Goal: Task Accomplishment & Management: Use online tool/utility

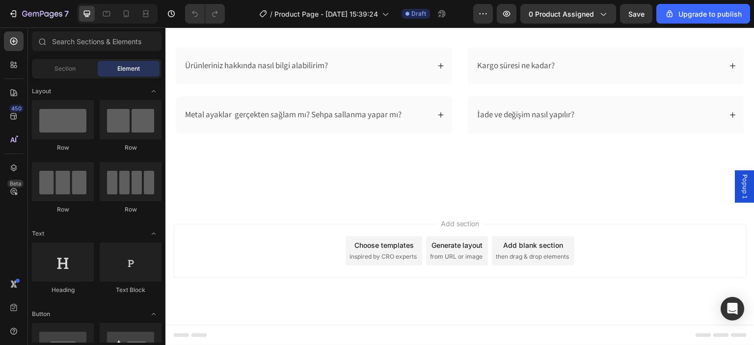
scroll to position [1717, 0]
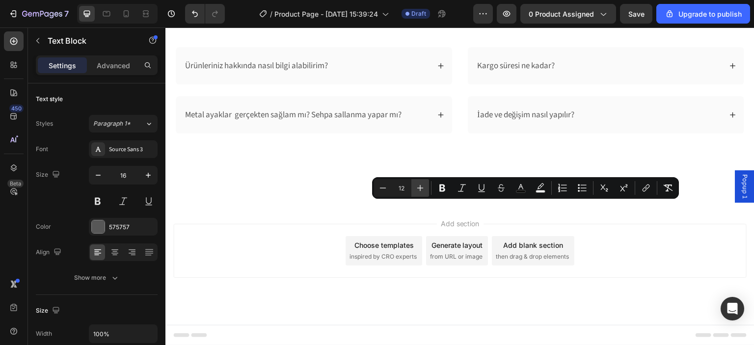
click at [416, 186] on icon "Editor contextual toolbar" at bounding box center [420, 188] width 10 height 10
type input "16"
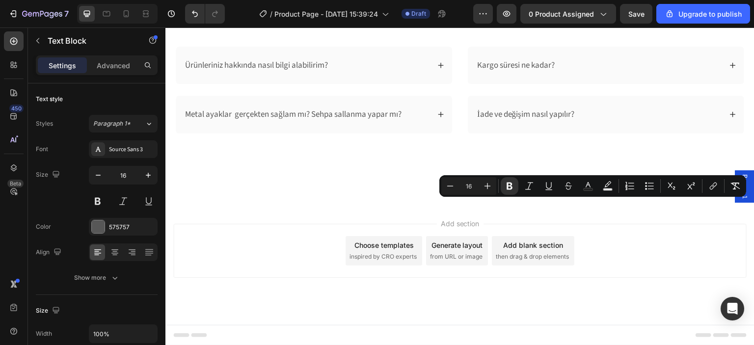
type input "12"
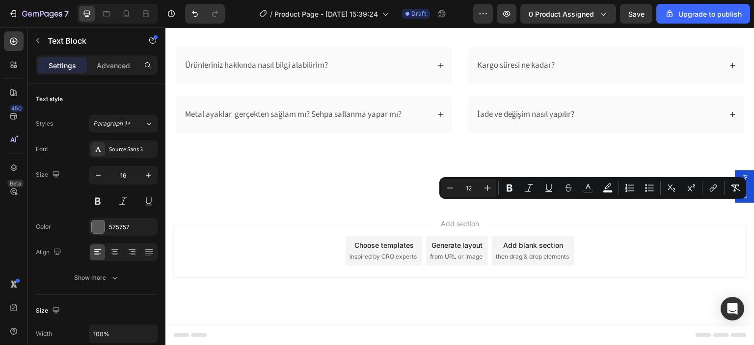
click at [471, 185] on input "12" at bounding box center [469, 188] width 20 height 12
type input "16"
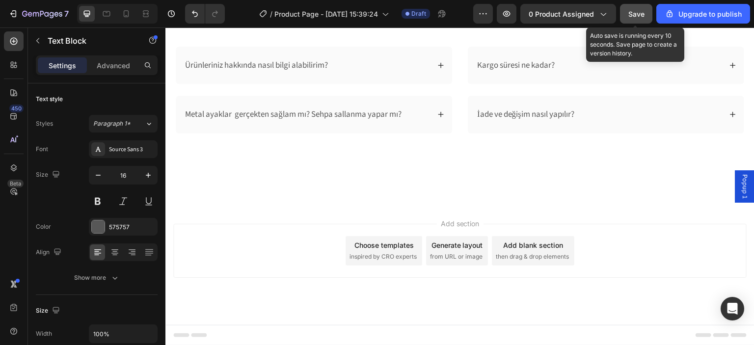
click at [638, 20] on button "Save" at bounding box center [636, 14] width 32 height 20
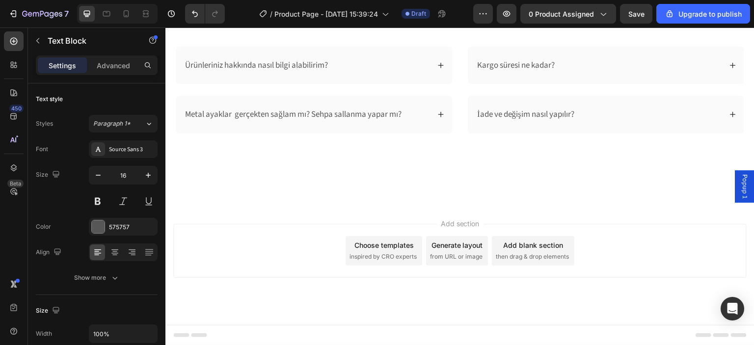
scroll to position [1668, 0]
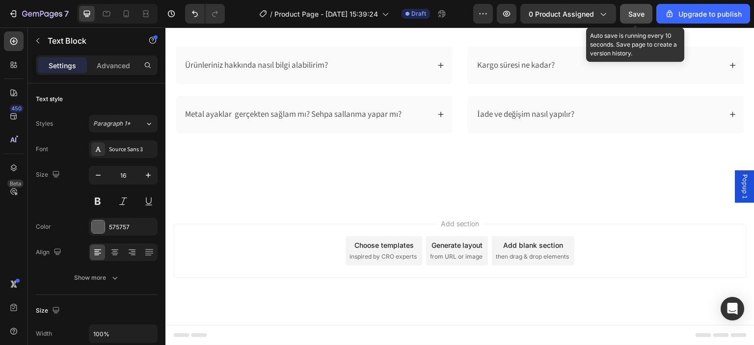
click at [642, 15] on span "Save" at bounding box center [636, 14] width 16 height 8
click at [40, 37] on icon "button" at bounding box center [38, 41] width 8 height 8
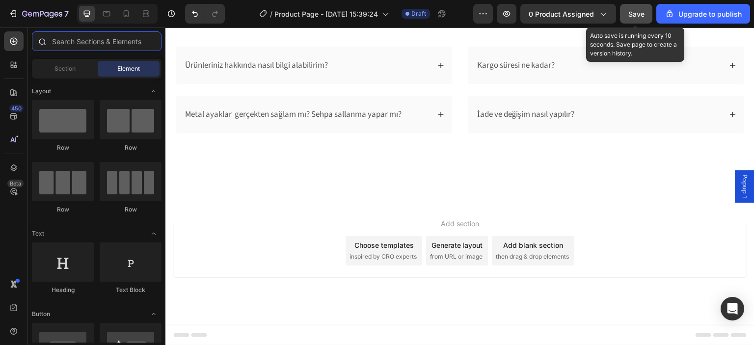
click at [64, 39] on input "text" at bounding box center [97, 41] width 130 height 20
click at [60, 62] on div "Section" at bounding box center [65, 69] width 62 height 16
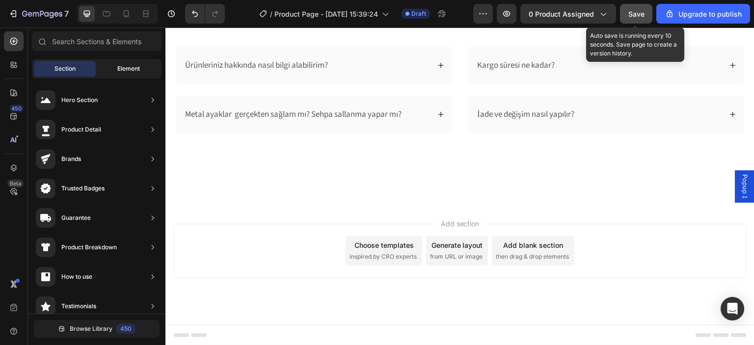
click at [108, 75] on div "Element" at bounding box center [129, 69] width 62 height 16
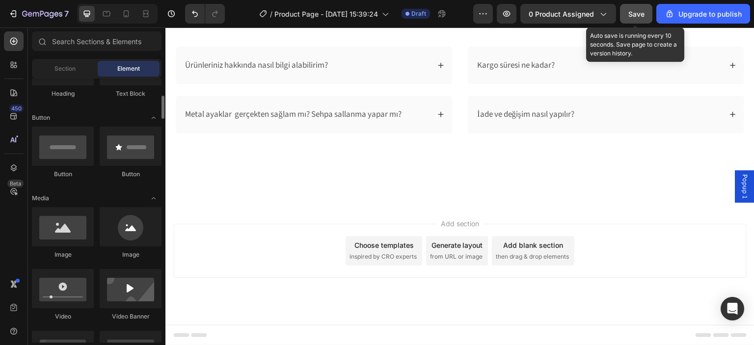
scroll to position [98, 0]
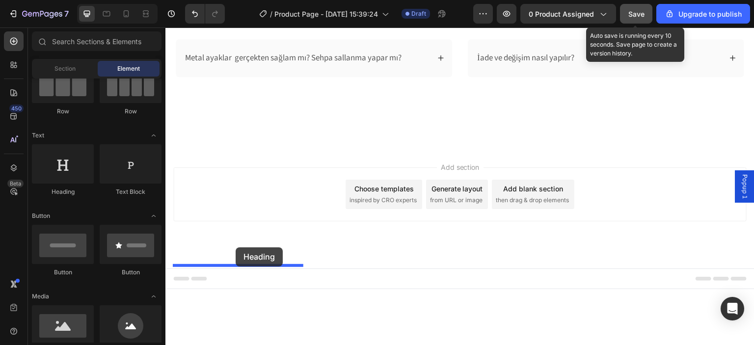
drag, startPoint x: 230, startPoint y: 196, endPoint x: 235, endPoint y: 247, distance: 51.8
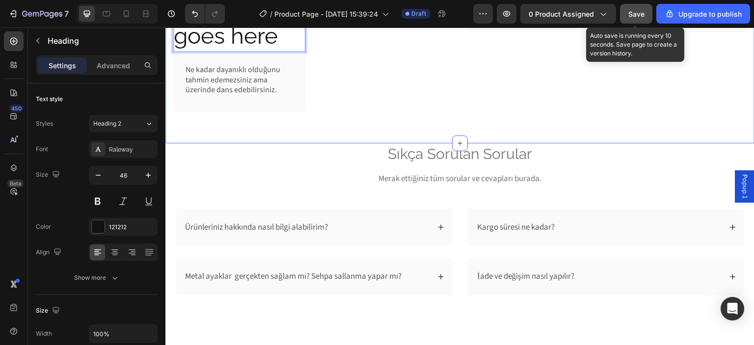
scroll to position [1815, 0]
click at [212, 49] on p "Your heading text goes here" at bounding box center [239, 5] width 131 height 88
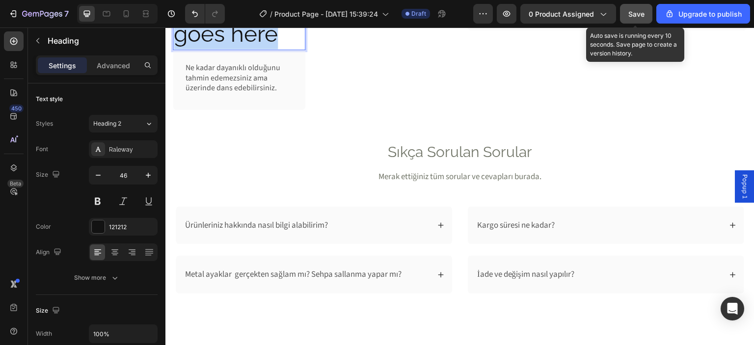
click at [212, 49] on p "Your heading text goes here" at bounding box center [239, 5] width 131 height 88
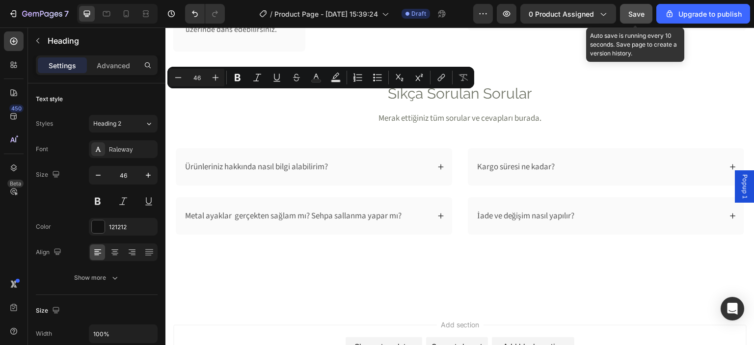
click at [198, 78] on input "46" at bounding box center [197, 78] width 20 height 12
type input "30"
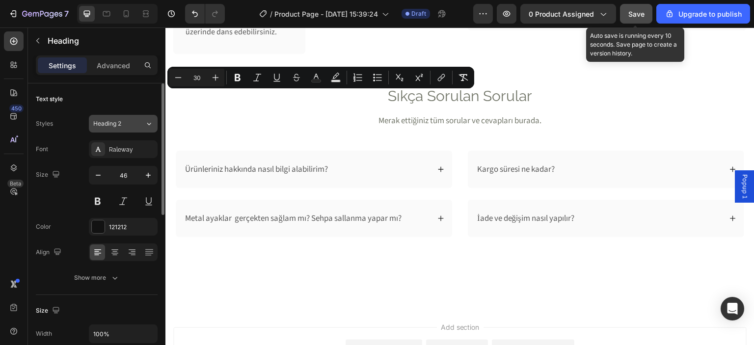
click at [137, 129] on button "Heading 2" at bounding box center [123, 124] width 69 height 18
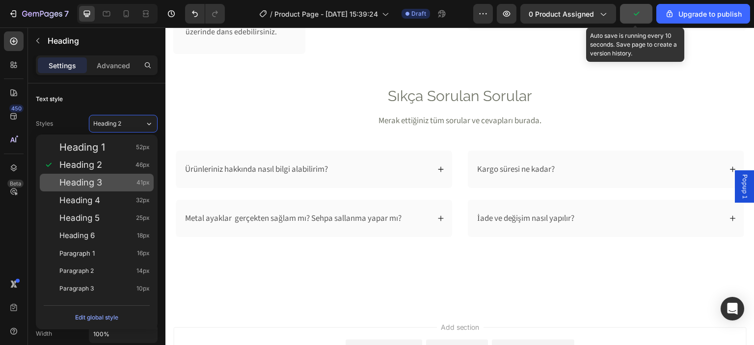
click at [127, 184] on div "Heading 3 41px" at bounding box center [104, 183] width 90 height 10
type input "41"
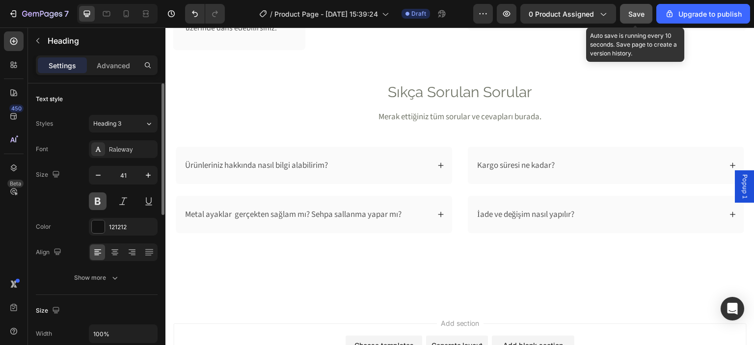
click at [93, 201] on button at bounding box center [98, 201] width 18 height 18
click at [115, 249] on icon at bounding box center [114, 249] width 7 height 1
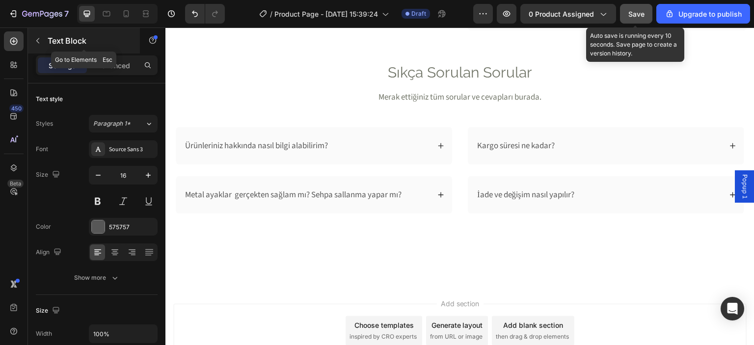
click at [43, 46] on button "button" at bounding box center [38, 41] width 16 height 16
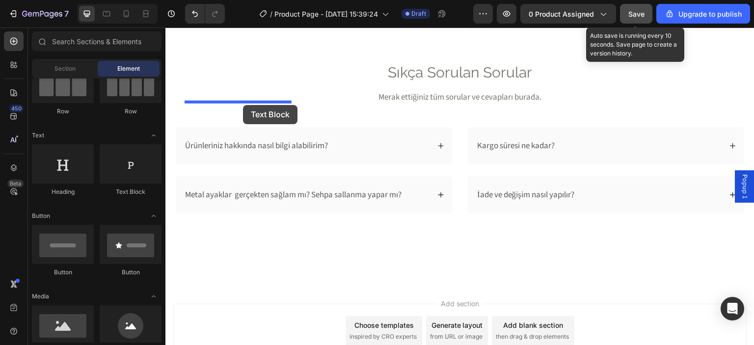
drag, startPoint x: 297, startPoint y: 195, endPoint x: 243, endPoint y: 105, distance: 105.2
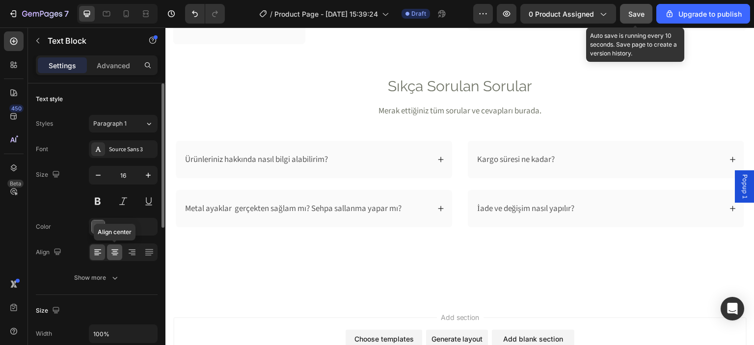
click at [119, 249] on icon at bounding box center [115, 252] width 10 height 10
click at [122, 172] on input "16" at bounding box center [123, 175] width 32 height 18
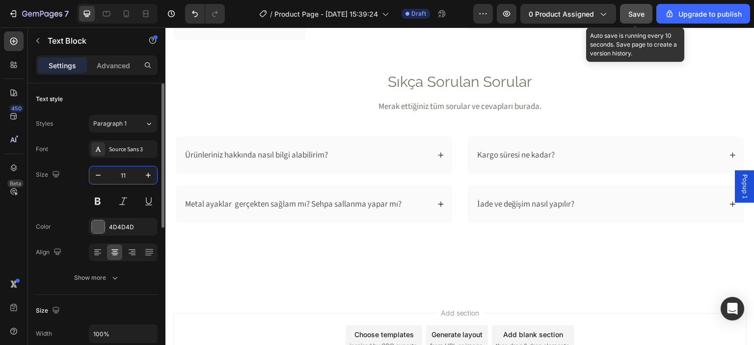
type input "1"
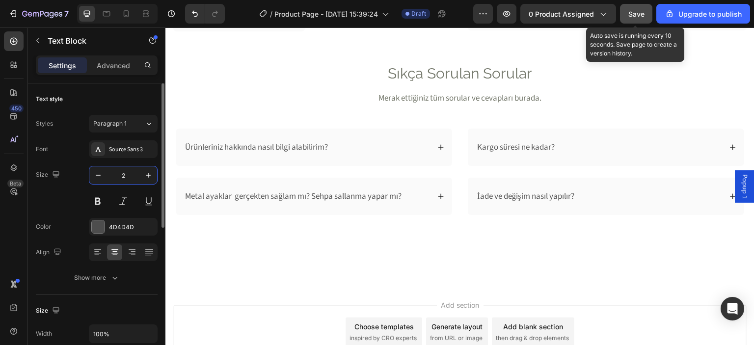
type input "20"
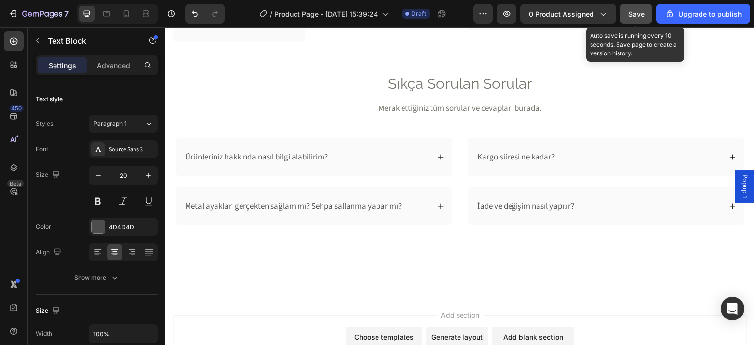
drag, startPoint x: 237, startPoint y: 129, endPoint x: 241, endPoint y: 123, distance: 6.8
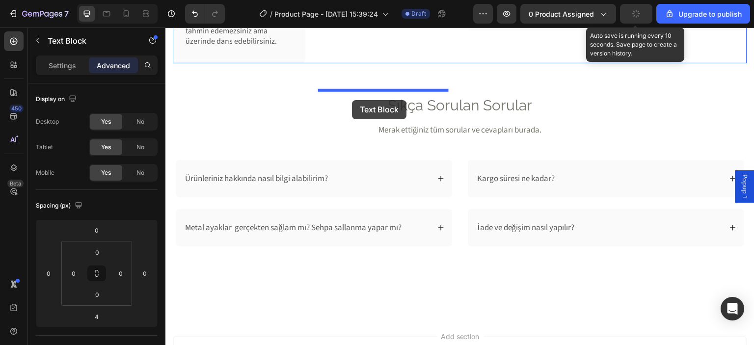
drag, startPoint x: 220, startPoint y: 115, endPoint x: 352, endPoint y: 100, distance: 132.9
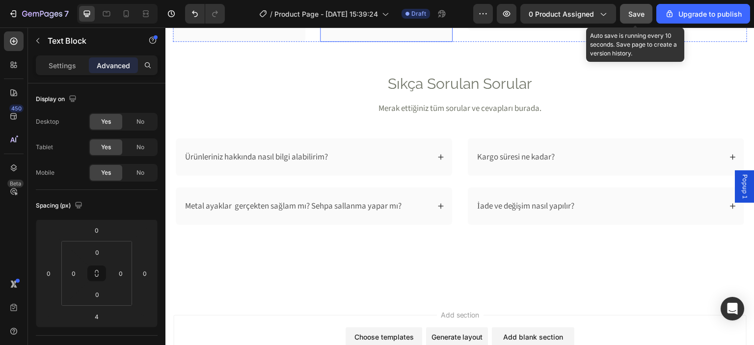
click at [413, 25] on p "Sadece bir mobilya almıyorsunuz, nöro-estetik bir deneyim alanı yaratıyorsunuz." at bounding box center [386, 9] width 107 height 30
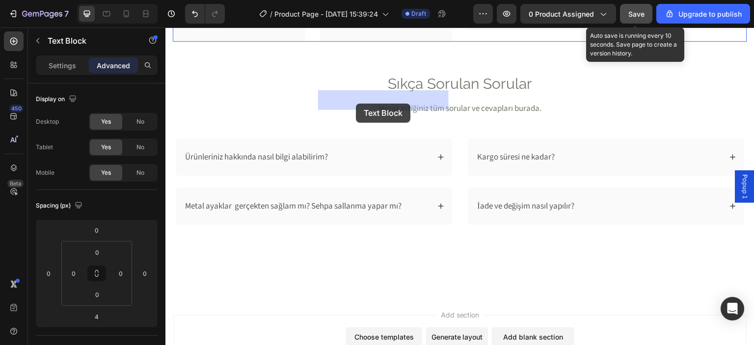
drag, startPoint x: 341, startPoint y: 82, endPoint x: 356, endPoint y: 104, distance: 25.4
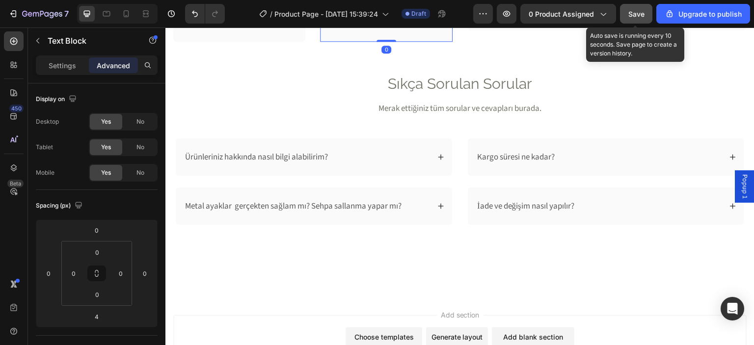
click at [414, 41] on div "Sadece bir mobilya almıyorsunuz, nöro-estetik bir deneyim alanı yaratıyorsunuz.…" at bounding box center [386, 11] width 132 height 60
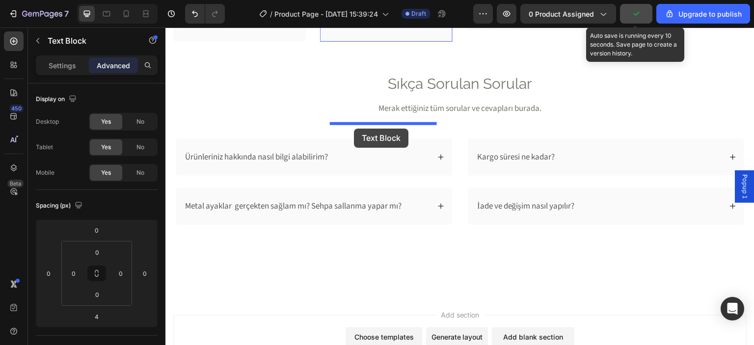
drag, startPoint x: 417, startPoint y: 100, endPoint x: 354, endPoint y: 129, distance: 68.9
click at [393, 25] on p "Sadece bir mobilya almıyorsunuz, nöro-estetik bir deneyim alanı yaratıyorsunuz." at bounding box center [386, 9] width 107 height 30
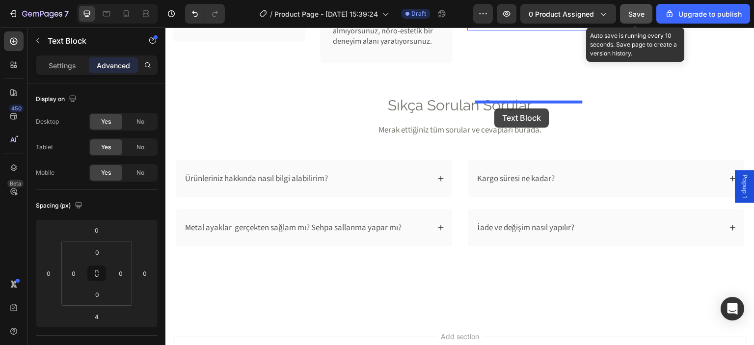
drag, startPoint x: 356, startPoint y: 114, endPoint x: 495, endPoint y: 108, distance: 139.0
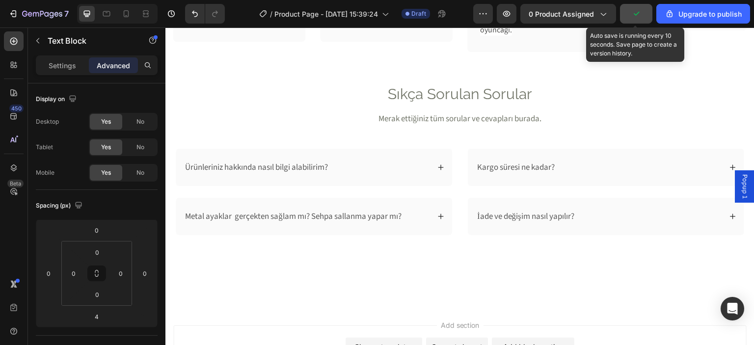
click at [576, 35] on p "Kurulum yaparken kendinizi küçük bir çocuk gibi hissedebilirsiniz, çünkü çocuk …" at bounding box center [533, 14] width 107 height 41
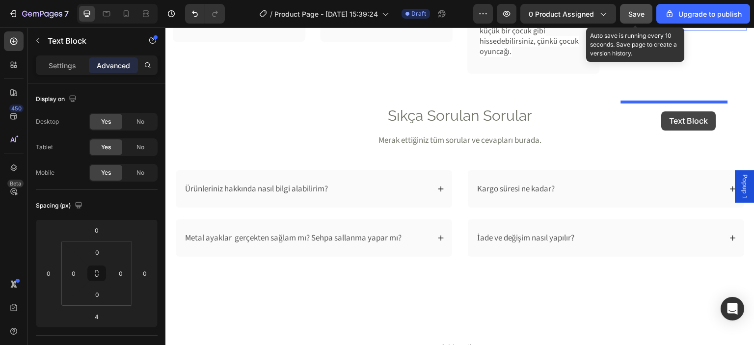
drag, startPoint x: 506, startPoint y: 115, endPoint x: 661, endPoint y: 111, distance: 155.6
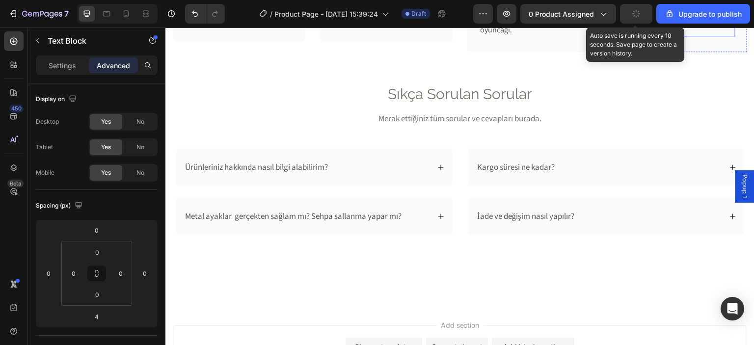
click at [644, 35] on span "Mobilyalarımız değerlidir, en ufak zarara dahi tahammülümüz yok; işte böyle pak…" at bounding box center [677, 14] width 100 height 41
click at [78, 66] on div "Settings" at bounding box center [62, 65] width 49 height 16
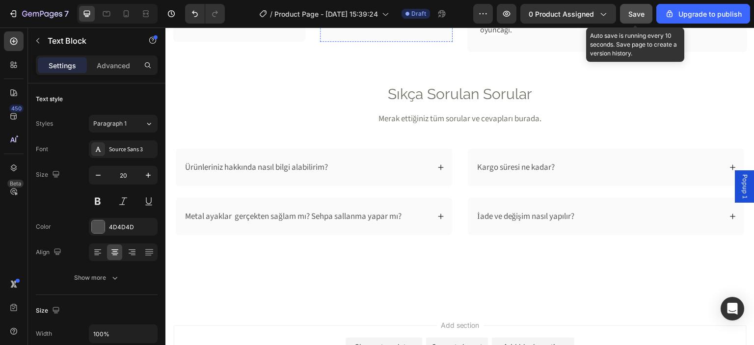
click at [118, 178] on input "20" at bounding box center [123, 175] width 32 height 18
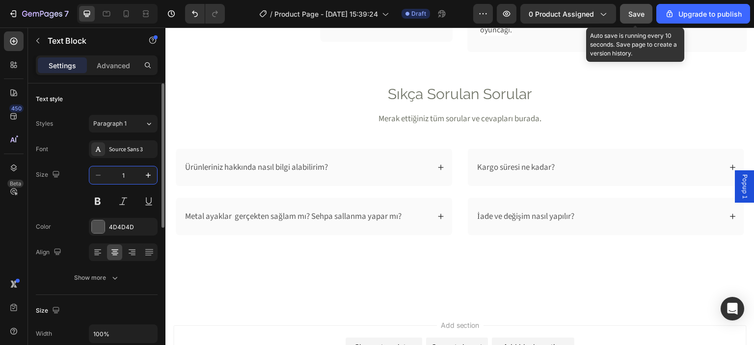
type input "18"
click at [203, 23] on p "Ne kadar dayanıklı olduğunu tahmin edemezsiniz ama üzerinde dans edebilirsiniz." at bounding box center [238, 8] width 107 height 30
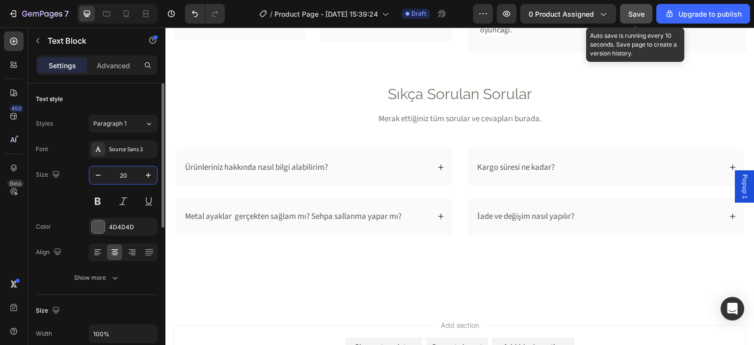
click at [125, 180] on input "20" at bounding box center [123, 175] width 32 height 18
click at [124, 180] on input "20" at bounding box center [123, 175] width 32 height 18
type input "18"
click at [131, 174] on input "20" at bounding box center [123, 175] width 32 height 18
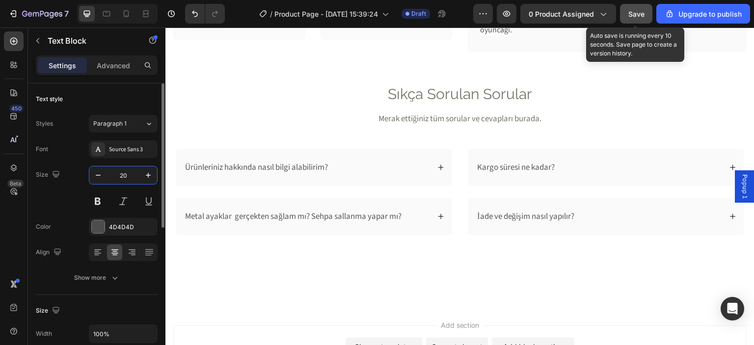
click at [131, 174] on input "20" at bounding box center [123, 175] width 32 height 18
type input "18"
click at [128, 170] on input "20" at bounding box center [123, 175] width 32 height 18
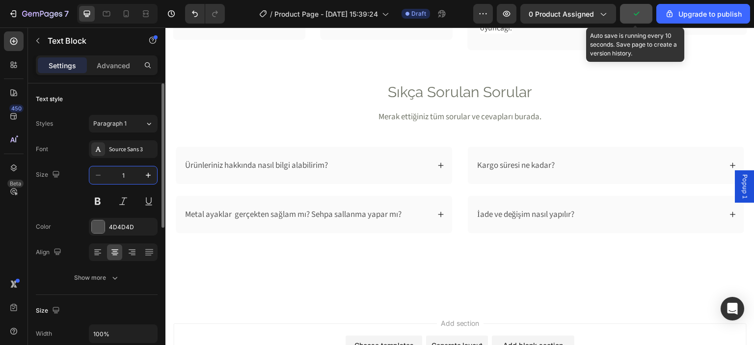
type input "18"
click at [512, 33] on span "Kurulum yaparken kendinizi küçük bir çocuk gibi hissedebilirsiniz, çünkü çocuk …" at bounding box center [529, 12] width 99 height 41
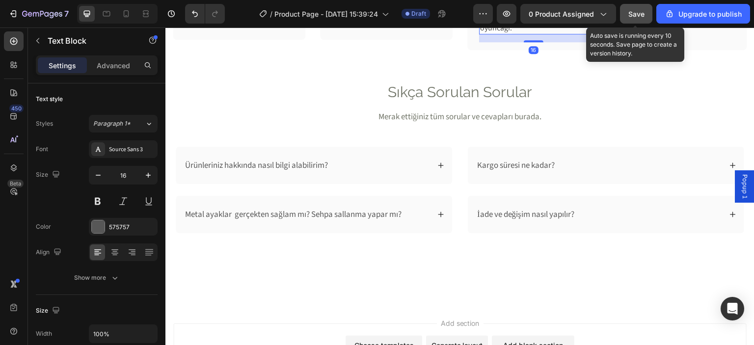
click at [650, 17] on button "Save" at bounding box center [636, 14] width 32 height 20
click at [639, 10] on span "Save" at bounding box center [636, 14] width 16 height 8
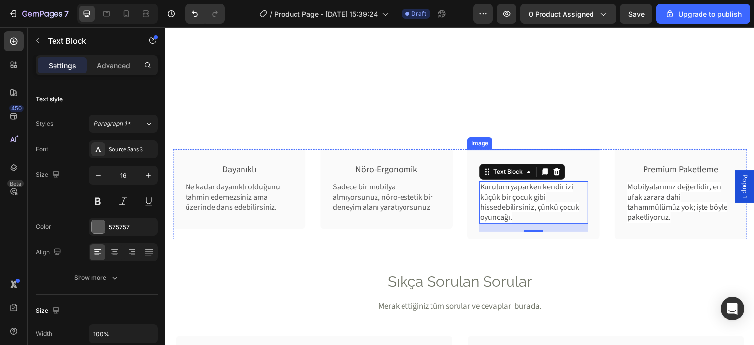
scroll to position [1766, 0]
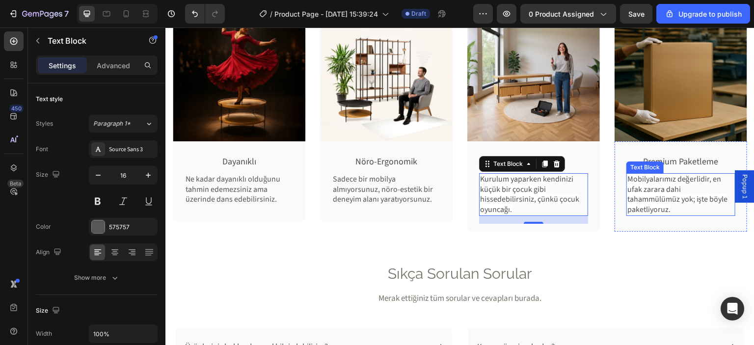
click at [666, 209] on p "Mobilyalarımız değerlidir, en ufak zarara dahi tahammülümüz yok; işte böyle pak…" at bounding box center [680, 194] width 107 height 41
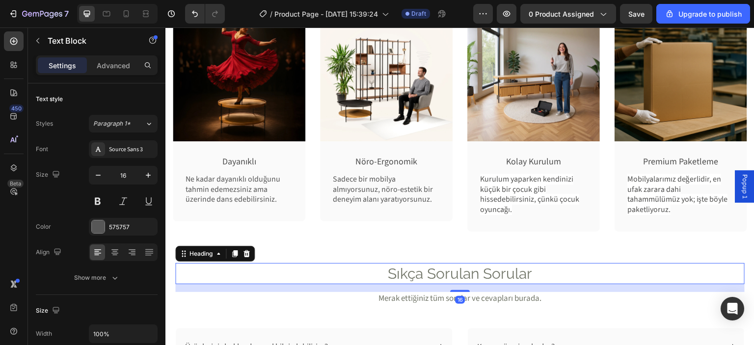
click at [420, 276] on h2 "Sıkça Sorulan Sorular" at bounding box center [459, 273] width 569 height 21
click at [377, 183] on p "Sadece bir mobilya almıyorsunuz, nöro-estetik bir deneyim alanı yaratıyorsunuz." at bounding box center [386, 189] width 107 height 30
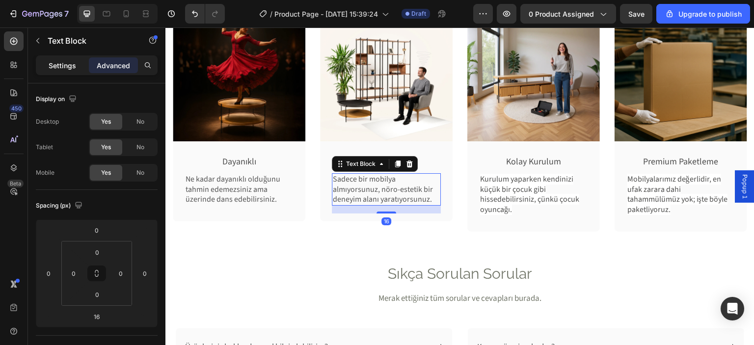
click at [61, 58] on div "Settings" at bounding box center [62, 65] width 49 height 16
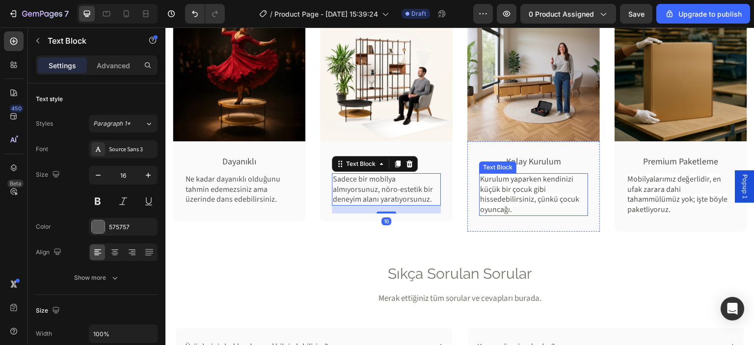
click at [512, 183] on span "Kurulum yaparken kendinizi küçük bir çocuk gibi hissedebilirsiniz, çünkü çocuk …" at bounding box center [529, 194] width 99 height 41
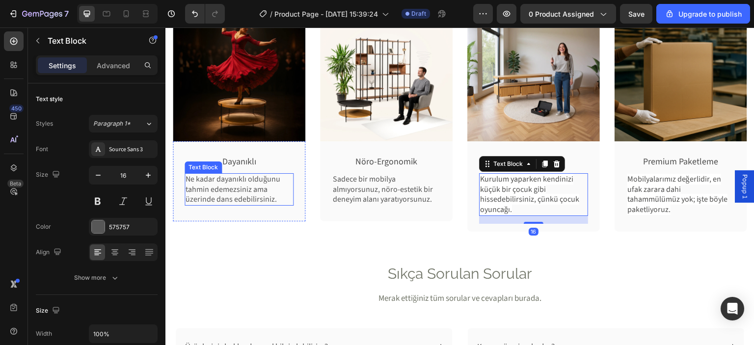
click at [246, 180] on p "Ne kadar dayanıklı olduğunu tahmin edemezsiniz ama üzerinde dans edebilirsiniz." at bounding box center [238, 189] width 107 height 30
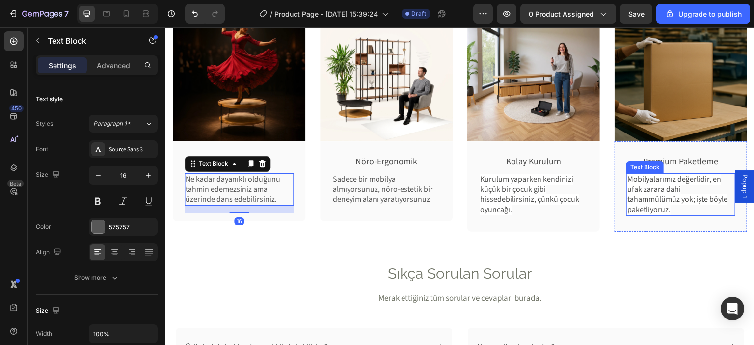
click at [648, 195] on span "Mobilyalarımız değerlidir, en ufak zarara dahi tahammülümüz yok; işte böyle pak…" at bounding box center [677, 194] width 100 height 41
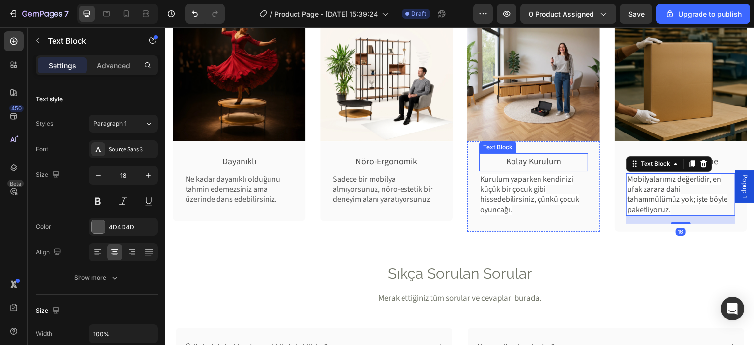
click at [511, 164] on p "Kolay Kurulum" at bounding box center [533, 162] width 107 height 16
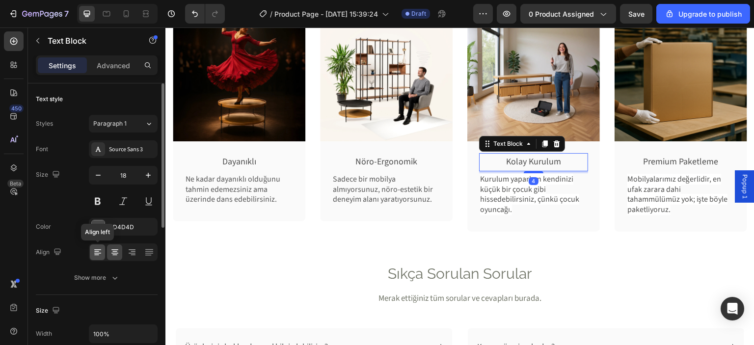
click at [101, 253] on icon at bounding box center [98, 252] width 10 height 10
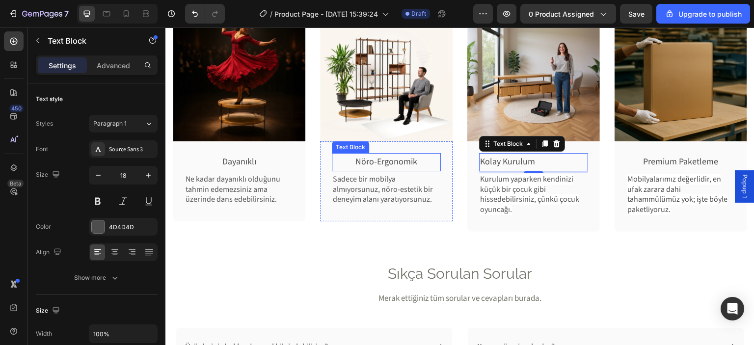
click at [385, 161] on p "Nöro-Ergonomik" at bounding box center [386, 162] width 107 height 16
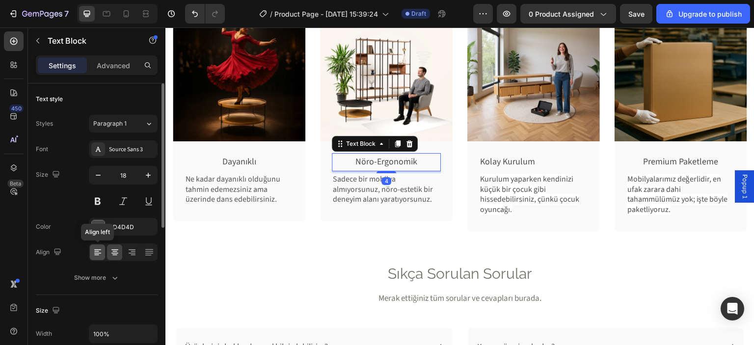
click at [97, 248] on icon at bounding box center [98, 252] width 10 height 10
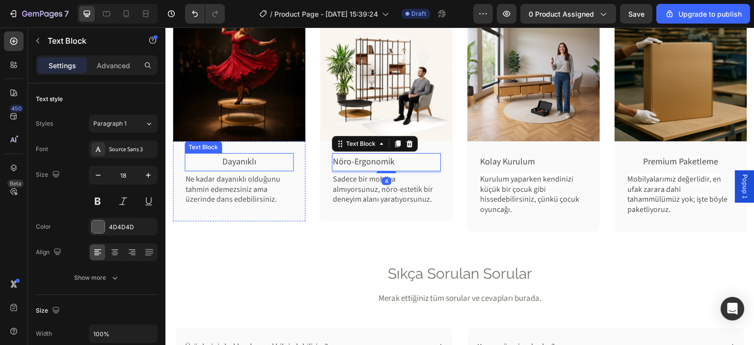
click at [235, 162] on p "Dayanıklı" at bounding box center [238, 162] width 107 height 16
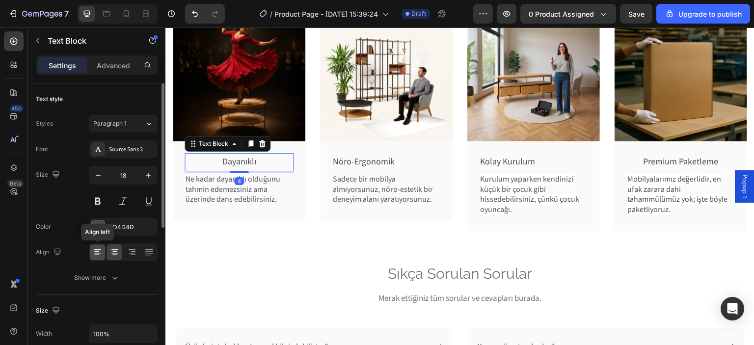
click at [93, 250] on icon at bounding box center [98, 252] width 10 height 10
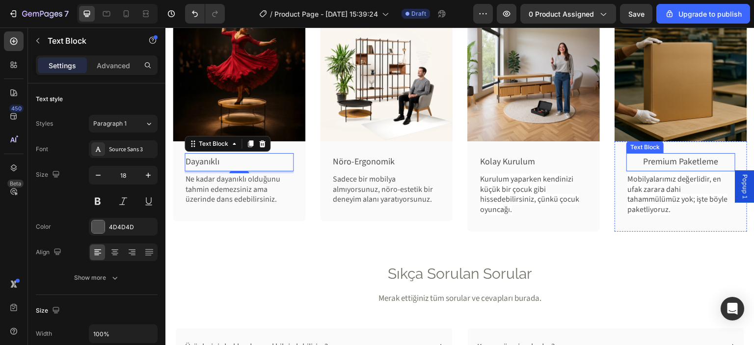
click at [689, 161] on p "Premium Paketleme" at bounding box center [680, 162] width 107 height 16
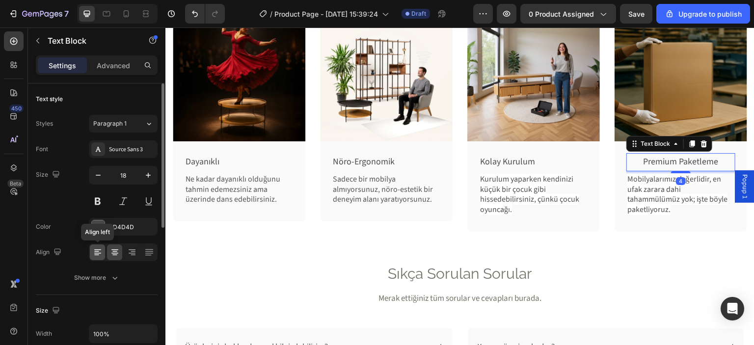
click at [101, 255] on icon at bounding box center [98, 252] width 10 height 10
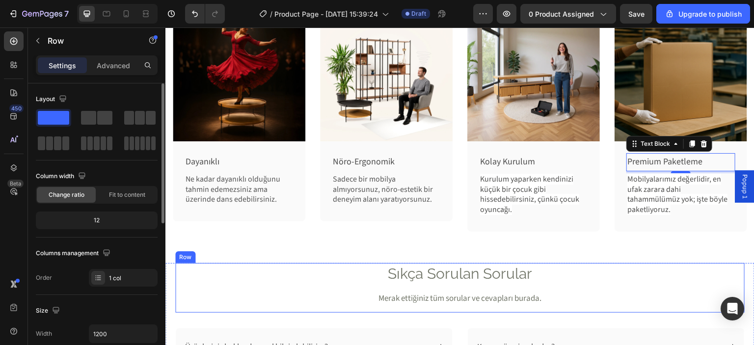
click at [413, 283] on div "Sıkça Sorulan Sorular Heading Merak ettiğiniz tüm sorular ve cevapları burada. …" at bounding box center [459, 288] width 569 height 50
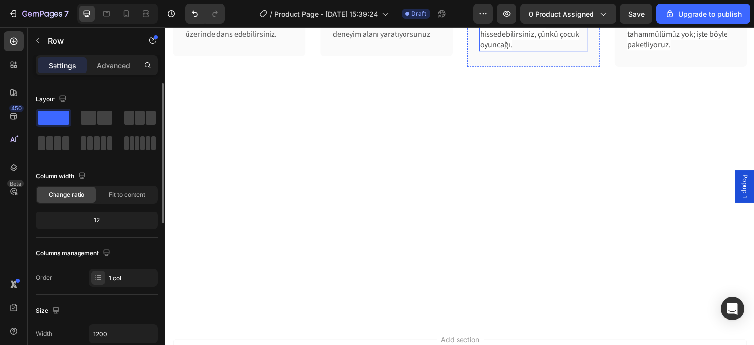
scroll to position [1619, 0]
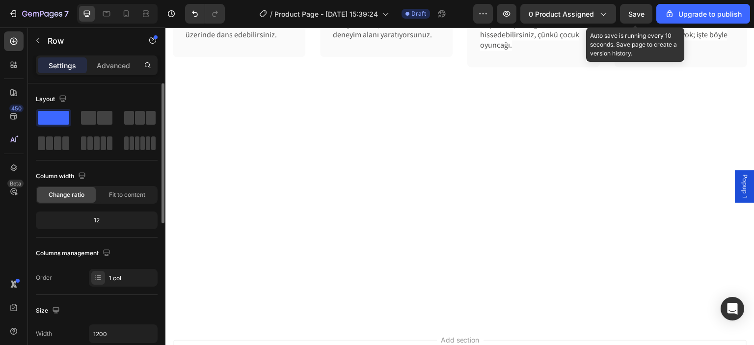
click at [630, 13] on span "Save" at bounding box center [636, 14] width 16 height 8
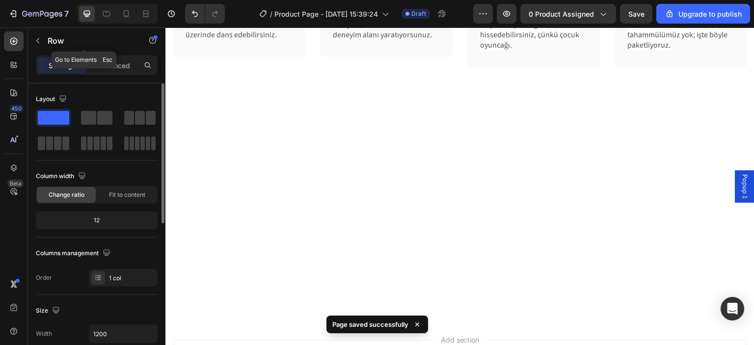
click at [45, 42] on button "button" at bounding box center [38, 41] width 16 height 16
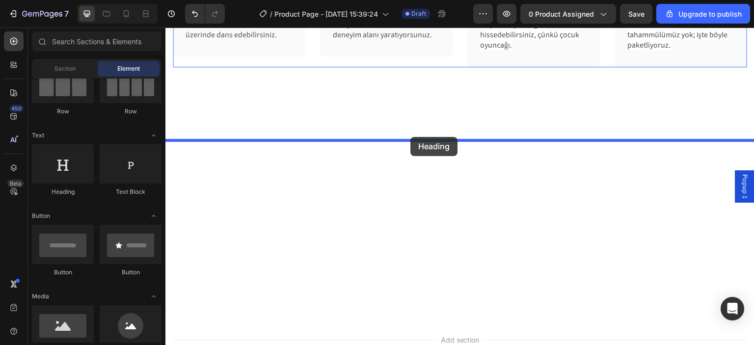
drag, startPoint x: 221, startPoint y: 198, endPoint x: 410, endPoint y: 137, distance: 198.4
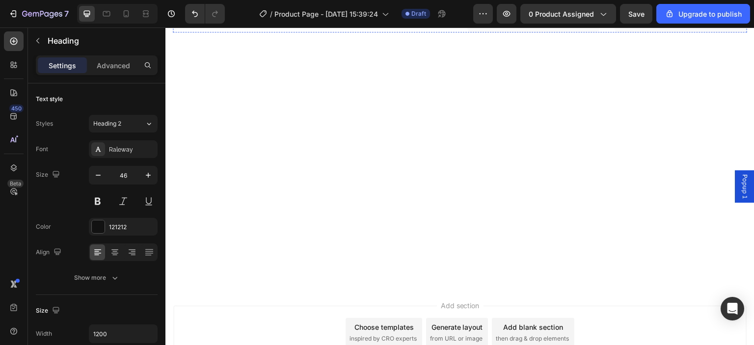
scroll to position [1717, 0]
click at [107, 252] on div at bounding box center [114, 252] width 15 height 16
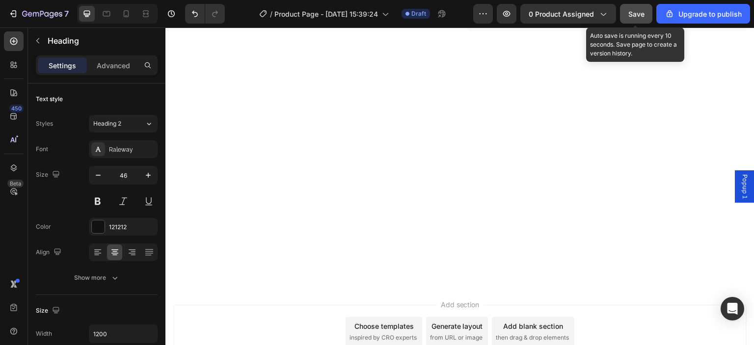
click at [633, 19] on button "Save" at bounding box center [636, 14] width 32 height 20
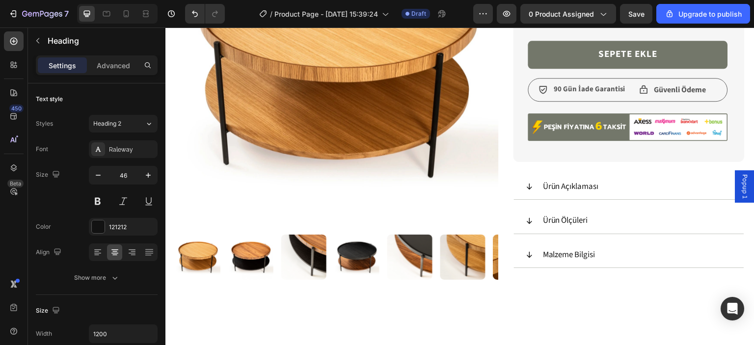
scroll to position [245, 0]
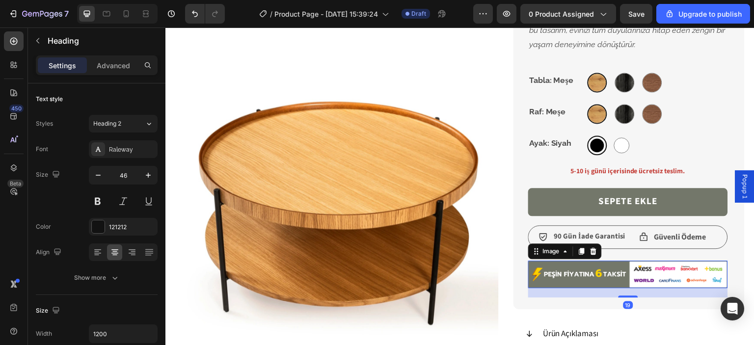
click at [656, 278] on img at bounding box center [628, 274] width 200 height 27
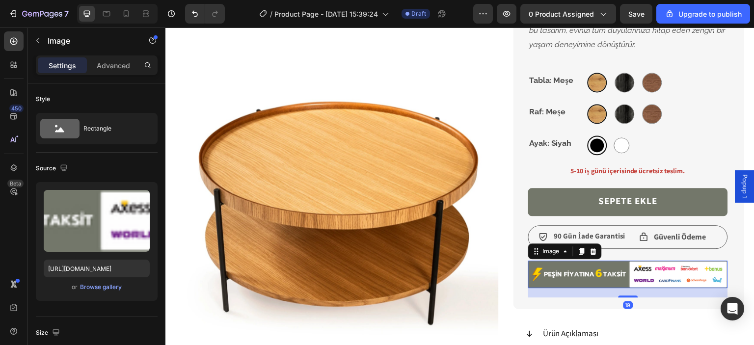
click at [552, 263] on img at bounding box center [628, 274] width 200 height 27
click at [548, 253] on div "Image" at bounding box center [550, 251] width 21 height 9
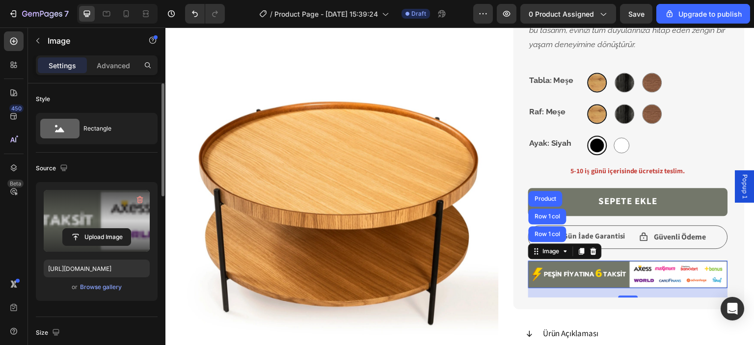
click at [100, 210] on label at bounding box center [97, 221] width 106 height 62
click at [100, 229] on input "file" at bounding box center [97, 237] width 68 height 17
click at [68, 202] on label at bounding box center [97, 221] width 106 height 62
click at [68, 229] on input "file" at bounding box center [97, 237] width 68 height 17
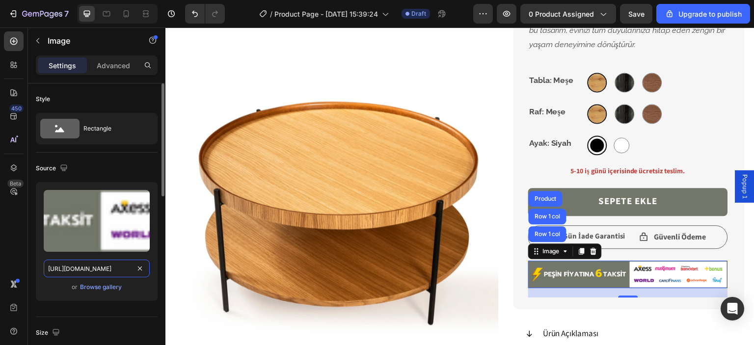
click at [97, 266] on input "[URL][DOMAIN_NAME]" at bounding box center [97, 269] width 106 height 18
click at [107, 287] on div "Browse gallery" at bounding box center [101, 287] width 42 height 9
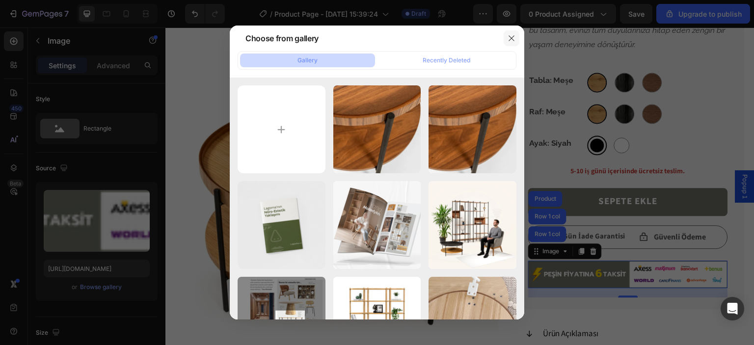
click at [513, 37] on icon "button" at bounding box center [510, 38] width 5 height 5
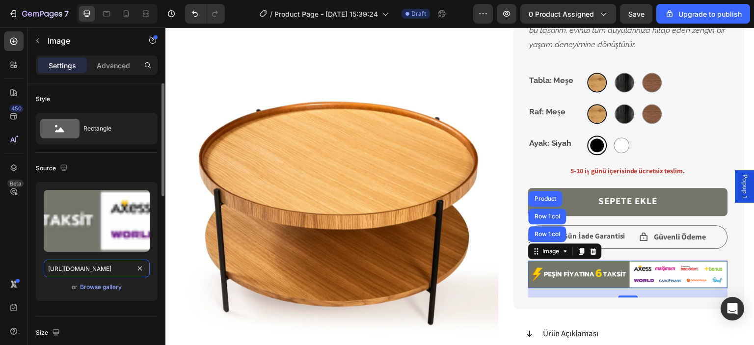
click at [94, 264] on input "[URL][DOMAIN_NAME]" at bounding box center [97, 269] width 106 height 18
click at [625, 3] on div "7 / Product Page - [DATE] 15:39:24 Draft Preview 0 product assigned Save Upgrad…" at bounding box center [377, 14] width 754 height 28
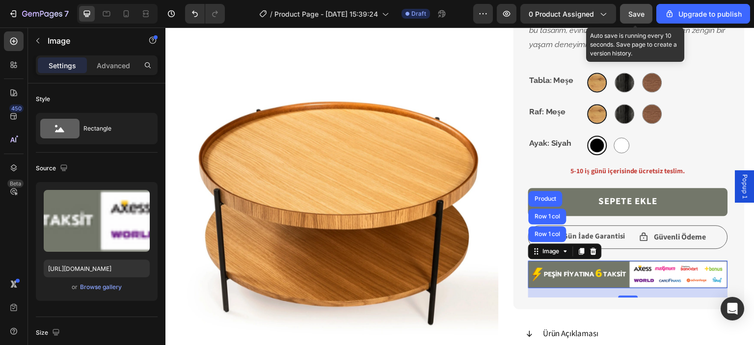
click at [626, 18] on button "Save" at bounding box center [636, 14] width 32 height 20
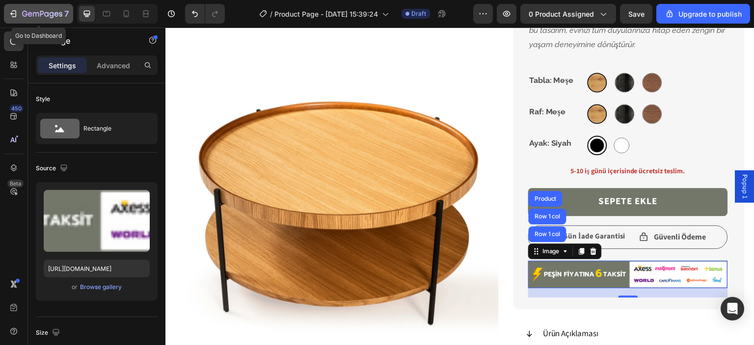
click at [12, 12] on icon "button" at bounding box center [13, 14] width 10 height 10
